Goal: Transaction & Acquisition: Purchase product/service

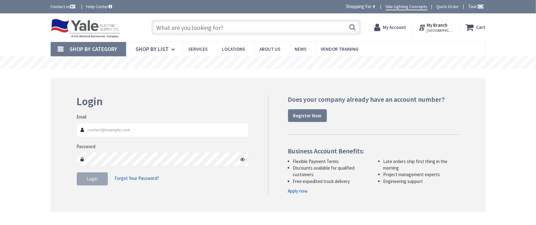
type input "[GEOGRAPHIC_DATA], [GEOGRAPHIC_DATA]"
type input "[EMAIL_ADDRESS][DOMAIN_NAME]"
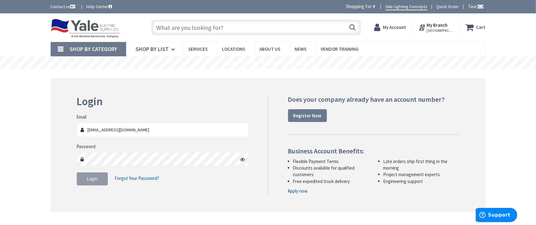
click at [90, 180] on span "Login" at bounding box center [92, 179] width 11 height 6
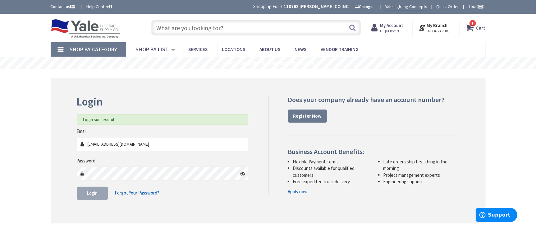
click at [476, 25] on span "1 1 items" at bounding box center [473, 23] width 8 height 8
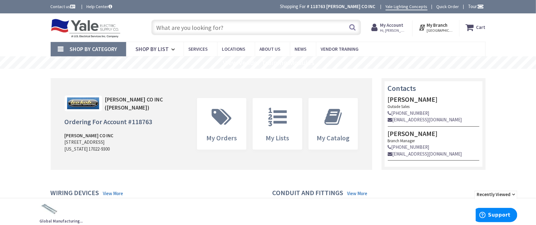
click at [480, 31] on strong "Cart" at bounding box center [481, 27] width 9 height 11
click at [480, 45] on button "Close" at bounding box center [479, 45] width 12 height 12
click at [477, 29] on strong "Cart" at bounding box center [481, 27] width 9 height 11
click at [479, 45] on button "Close" at bounding box center [479, 45] width 12 height 12
click at [216, 27] on input "text" at bounding box center [256, 28] width 210 height 16
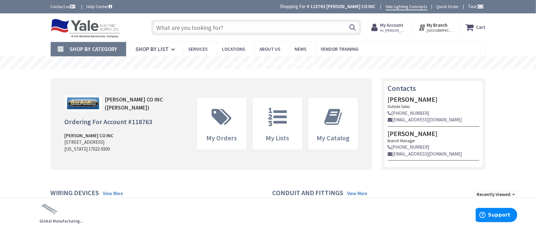
click at [280, 31] on input "text" at bounding box center [256, 28] width 210 height 16
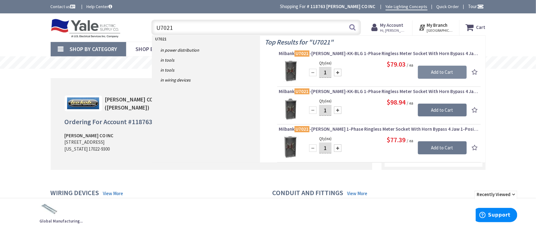
type input "U7021"
click at [432, 75] on input "Add to Cart" at bounding box center [442, 72] width 49 height 13
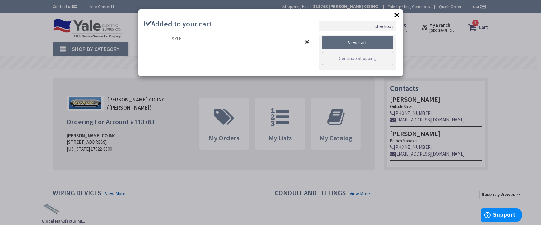
click at [358, 41] on link "View Cart" at bounding box center [358, 42] width 72 height 13
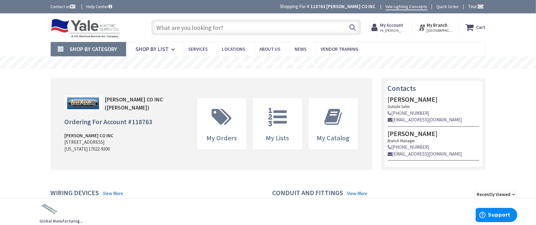
click at [474, 30] on icon at bounding box center [471, 27] width 11 height 11
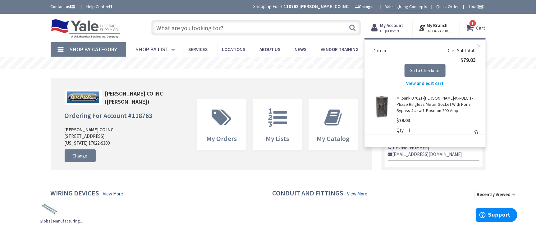
click at [429, 102] on link "Milbank U7021-[PERSON_NAME]-KK-BLG 1-Phase Ringless Meter Socket With Horn Bypa…" at bounding box center [439, 104] width 84 height 19
click at [426, 99] on link "Milbank U7021-[PERSON_NAME]-KK-BLG 1-Phase Ringless Meter Socket With Horn Bypa…" at bounding box center [439, 104] width 84 height 19
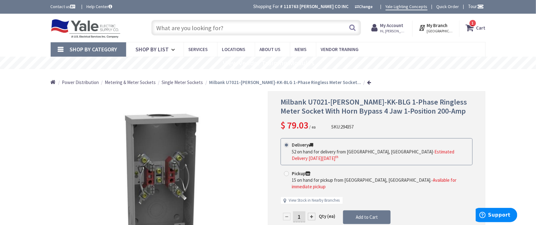
click at [249, 29] on input "text" at bounding box center [256, 28] width 210 height 16
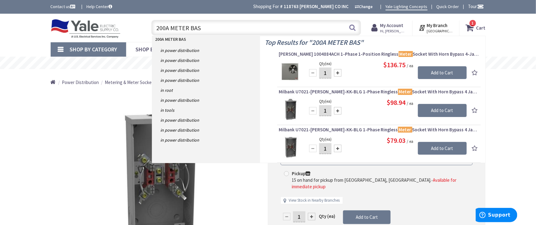
type input "200A METER BASE"
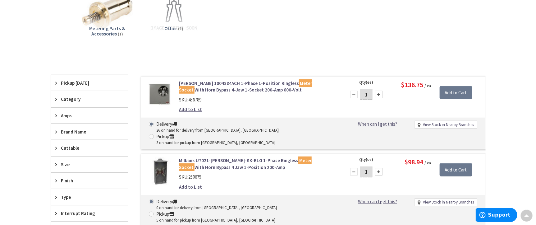
scroll to position [170, 0]
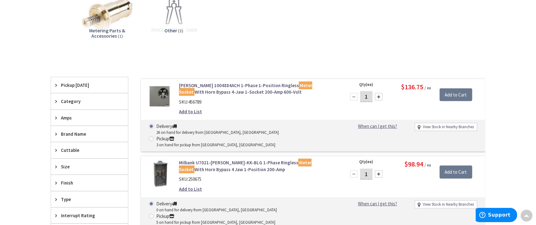
click at [233, 90] on link "Eaton 1004884ACH 1-Phase 1-Position Ringless Meter Socket With Horn Bypass 4-Ja…" at bounding box center [258, 88] width 158 height 13
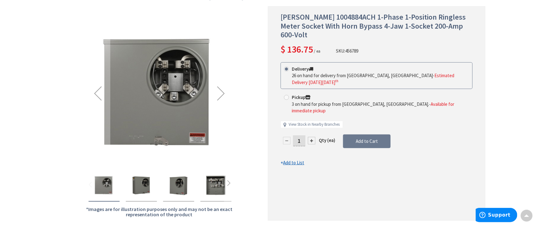
scroll to position [57, 0]
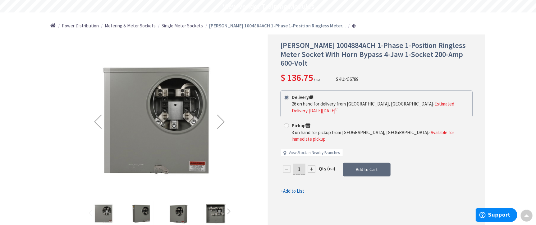
click at [361, 166] on span "Add to Cart" at bounding box center [367, 169] width 22 height 6
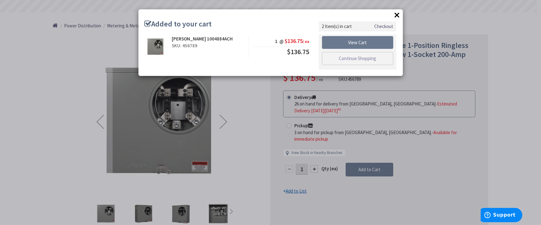
click at [395, 15] on button "×" at bounding box center [396, 14] width 9 height 9
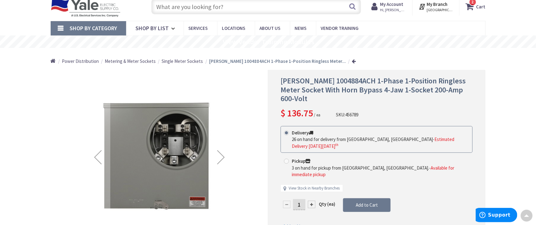
scroll to position [0, 0]
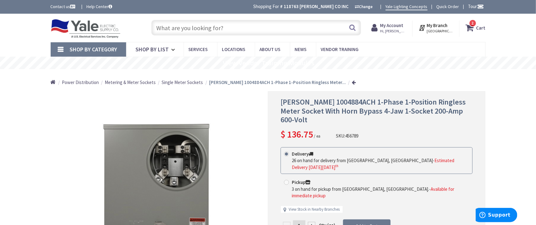
click at [184, 27] on input "text" at bounding box center [256, 28] width 210 height 16
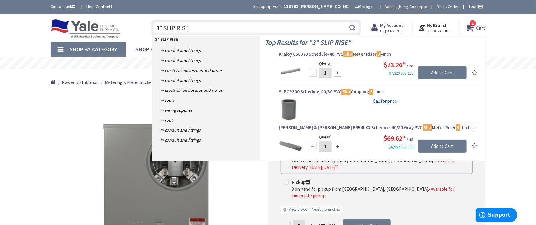
type input "3" SLIP RISER"
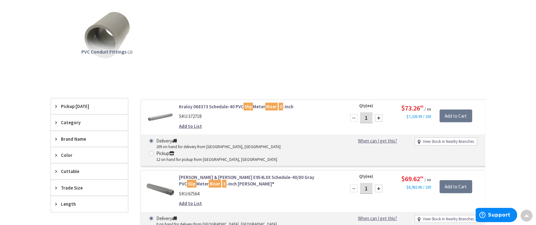
scroll to position [113, 0]
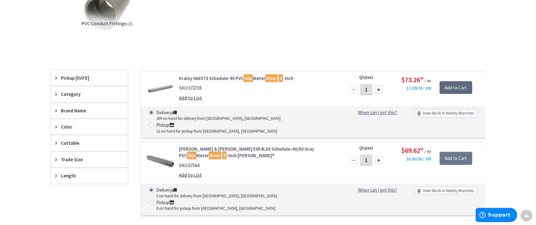
click at [449, 87] on input "Add to Cart" at bounding box center [456, 87] width 33 height 13
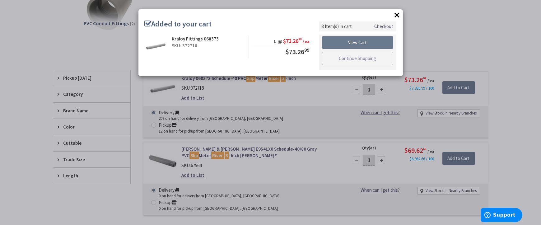
click at [398, 13] on button "×" at bounding box center [396, 14] width 9 height 9
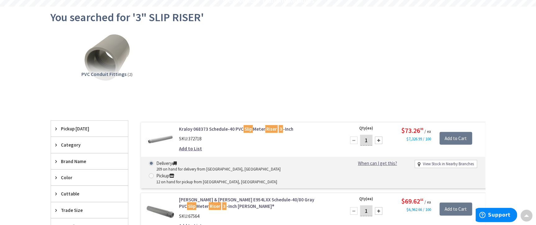
scroll to position [0, 0]
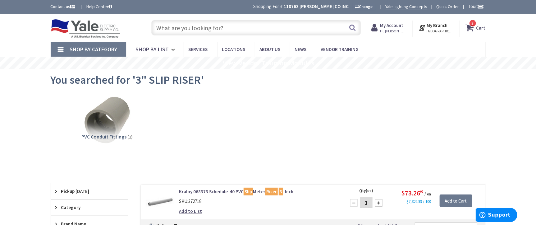
click at [196, 26] on input "text" at bounding box center [256, 28] width 210 height 16
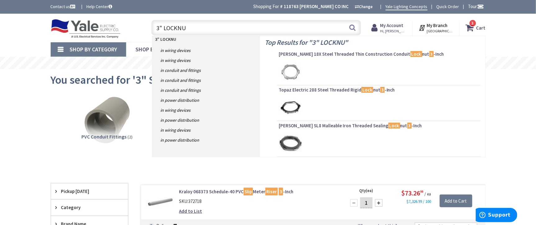
type input "3" LOCKNUT"
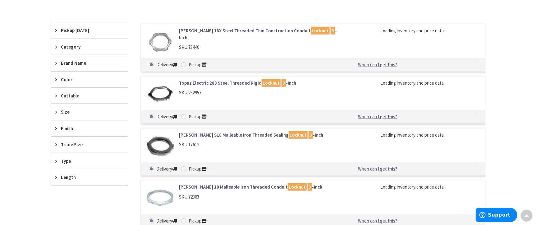
scroll to position [226, 0]
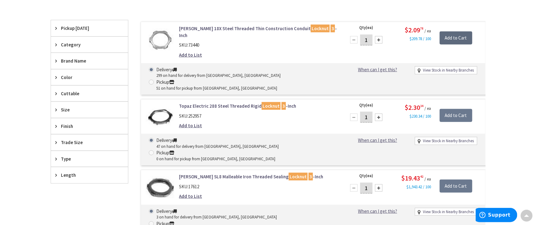
click at [450, 37] on input "Add to Cart" at bounding box center [456, 37] width 33 height 13
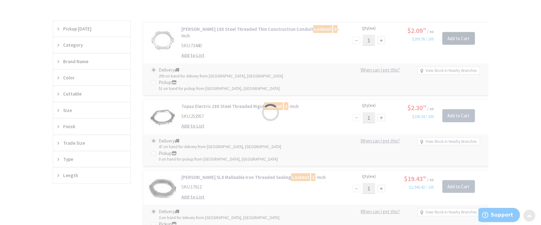
scroll to position [227, 0]
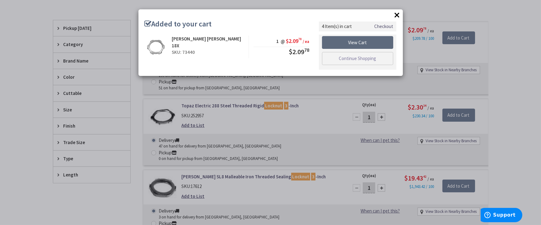
click at [361, 42] on link "View Cart" at bounding box center [358, 42] width 72 height 13
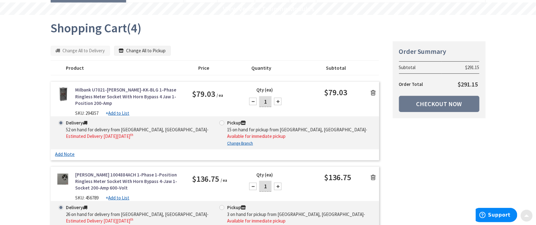
scroll to position [56, 0]
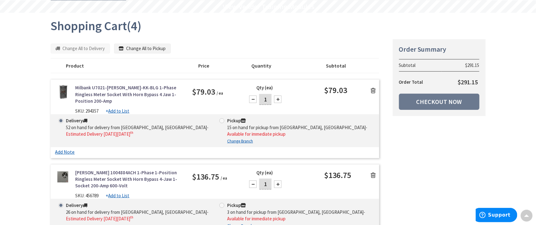
click at [374, 90] on icon at bounding box center [373, 90] width 5 height 6
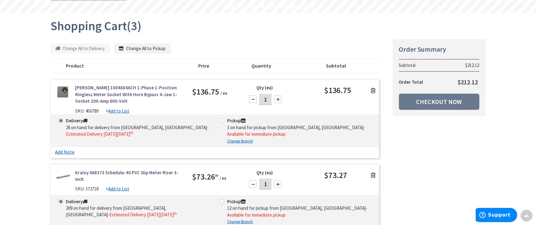
click at [223, 121] on span at bounding box center [221, 120] width 5 height 5
click at [223, 121] on input "Pickup 3 on hand for pickup from Lancaster, Pa - Available for immediate pickup" at bounding box center [223, 120] width 4 height 4
radio input "true"
click at [222, 199] on span at bounding box center [221, 201] width 5 height 5
click at [222, 199] on input "Pickup 12 on hand for pickup from Lancaster, Pa - Available for immediate pickup" at bounding box center [223, 201] width 4 height 4
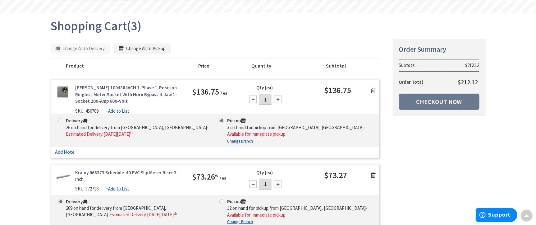
radio input "true"
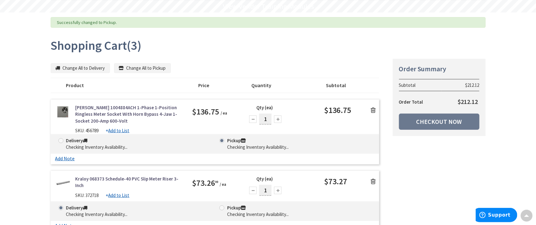
scroll to position [57, 0]
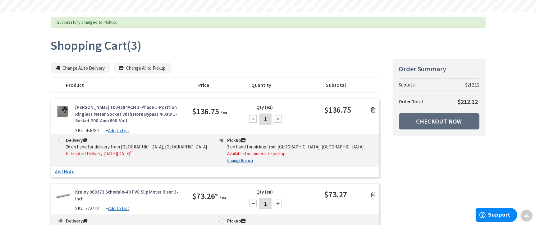
click at [435, 121] on link "Checkout Now" at bounding box center [439, 121] width 81 height 16
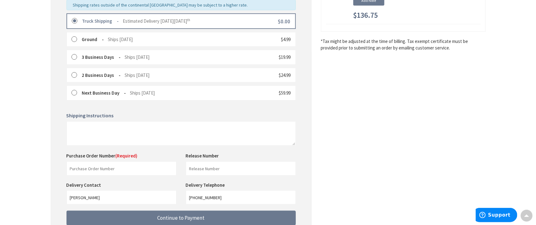
scroll to position [169, 0]
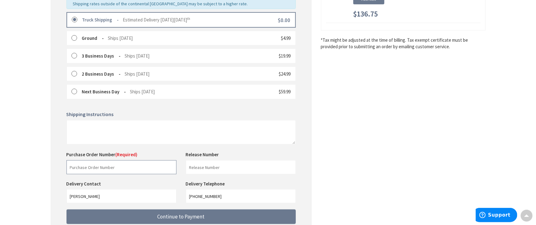
click at [133, 168] on input "text" at bounding box center [122, 167] width 110 height 14
type input "26617567"
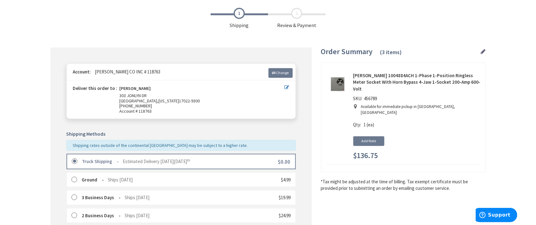
scroll to position [0, 0]
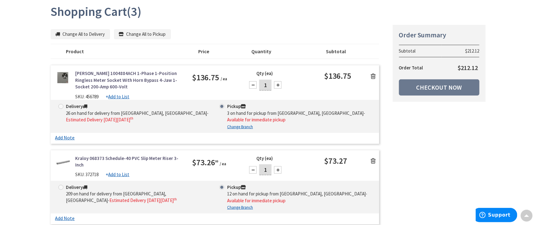
scroll to position [70, 0]
click at [420, 92] on link "Checkout Now" at bounding box center [439, 88] width 81 height 16
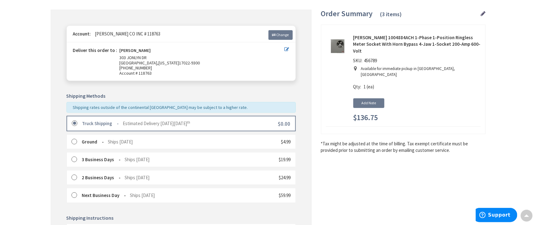
scroll to position [56, 0]
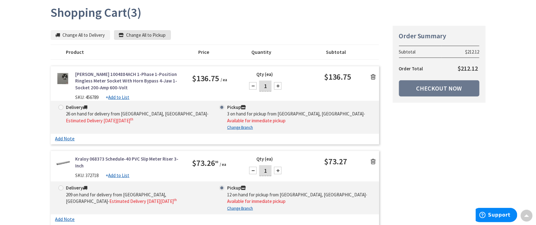
click at [147, 35] on button "Change All to Pickup" at bounding box center [142, 35] width 57 height 10
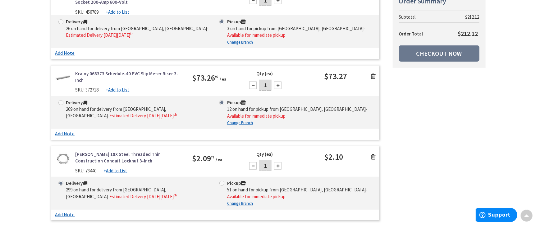
scroll to position [183, 0]
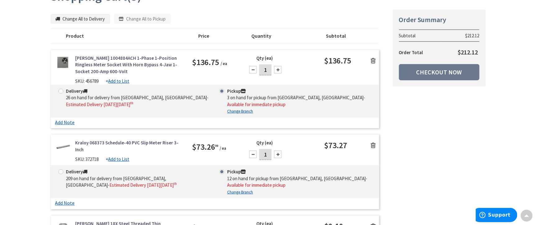
scroll to position [84, 0]
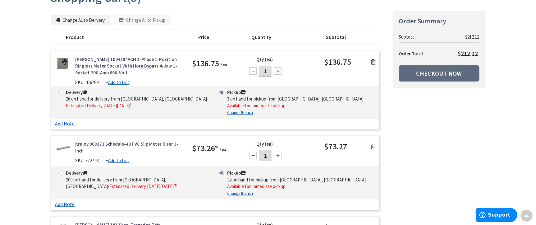
click at [436, 73] on link "Checkout Now" at bounding box center [439, 73] width 81 height 16
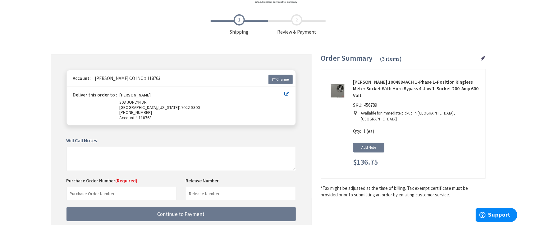
scroll to position [50, 0]
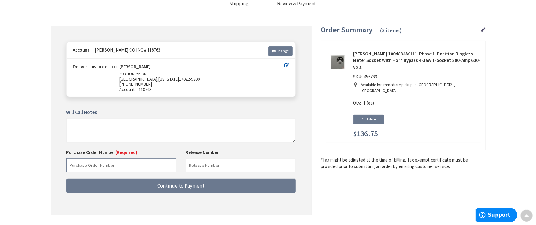
click at [104, 162] on input "text" at bounding box center [122, 165] width 110 height 14
type input "26617567"
click at [148, 200] on div "Some items on your order are not available and will cause your order to be held…" at bounding box center [181, 120] width 261 height 189
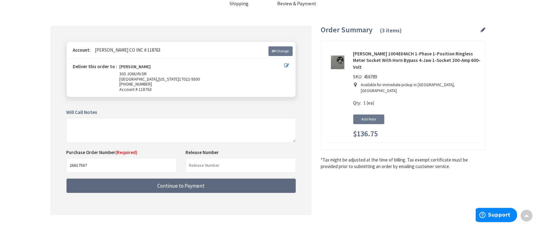
click at [175, 187] on span "Continue to Payment" at bounding box center [181, 185] width 47 height 7
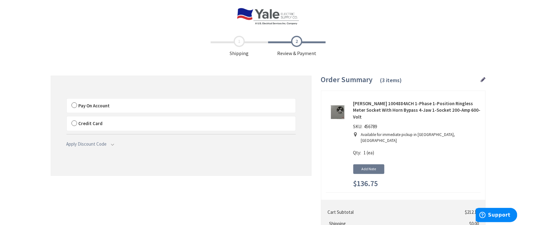
click at [73, 105] on label "Pay On Account" at bounding box center [181, 106] width 229 height 14
click at [67, 100] on input "Pay On Account" at bounding box center [67, 100] width 0 height 0
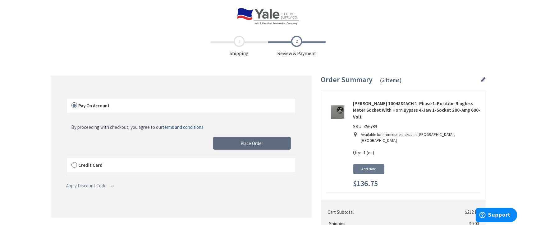
click at [254, 142] on span "Place Order" at bounding box center [252, 143] width 23 height 6
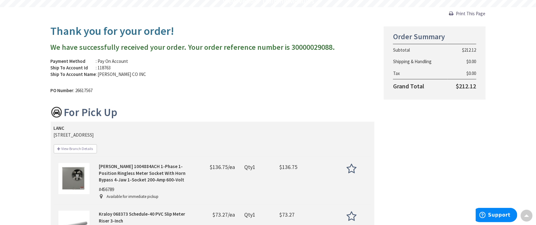
scroll to position [28, 0]
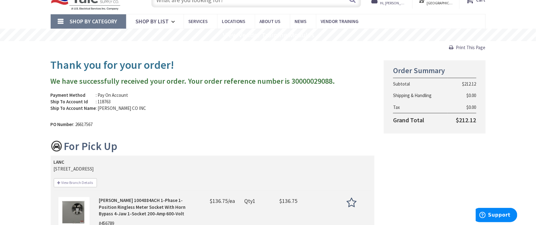
click at [476, 47] on span "Print This Page" at bounding box center [471, 47] width 30 height 6
